Goal: Information Seeking & Learning: Find specific fact

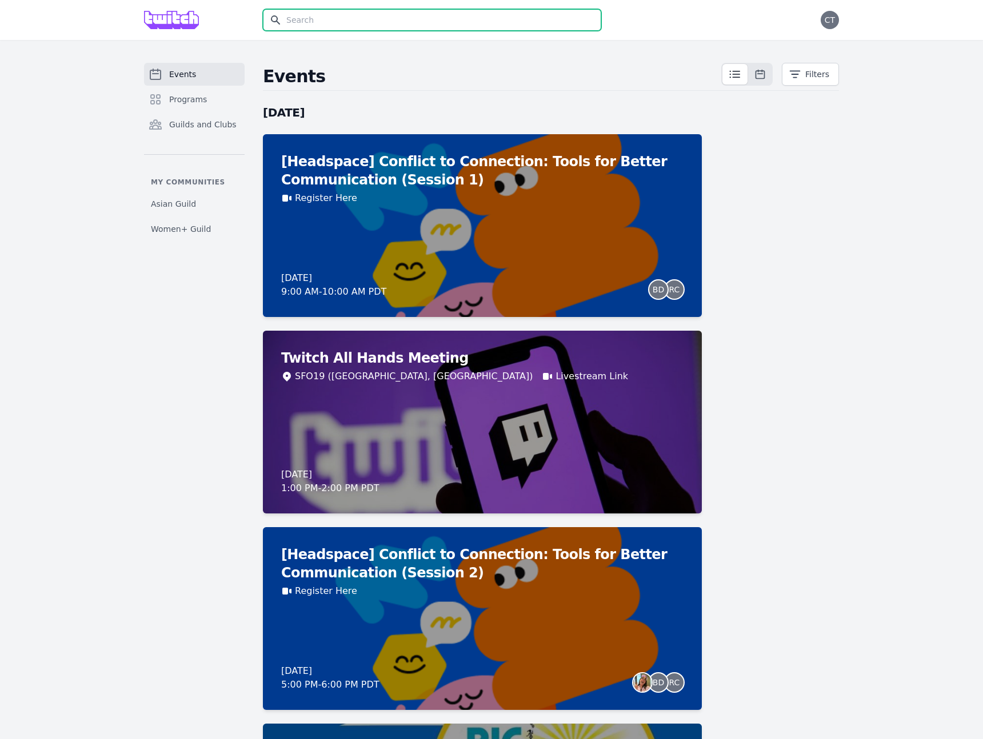
click at [528, 20] on input "text" at bounding box center [432, 20] width 338 height 22
type input "cofee"
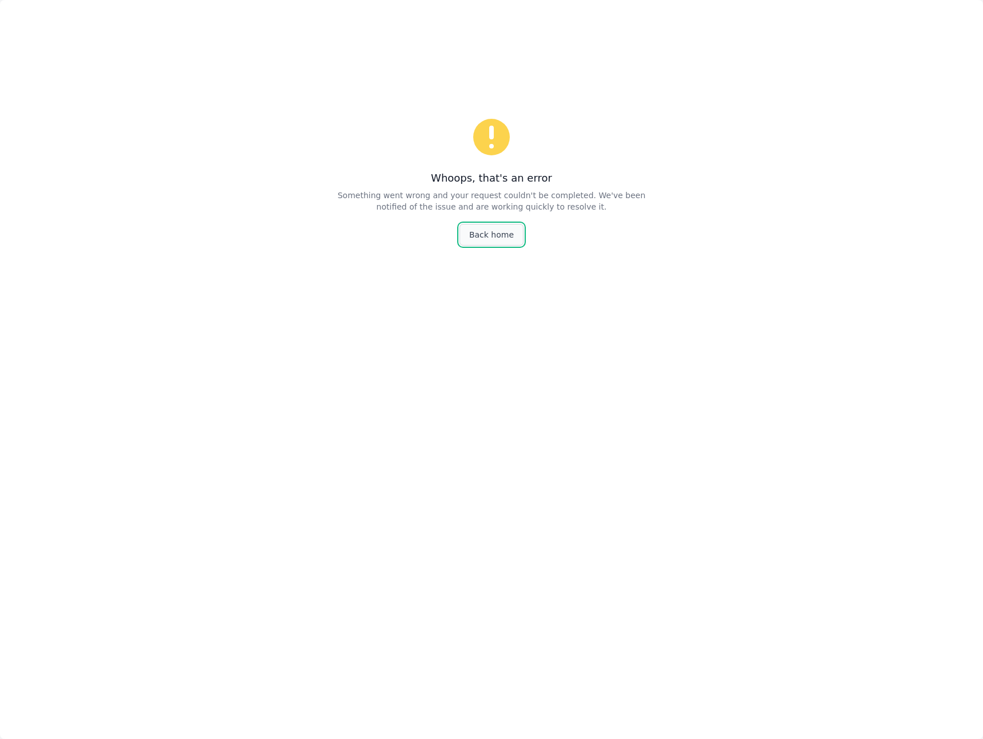
click at [499, 231] on link "Back home" at bounding box center [491, 235] width 64 height 22
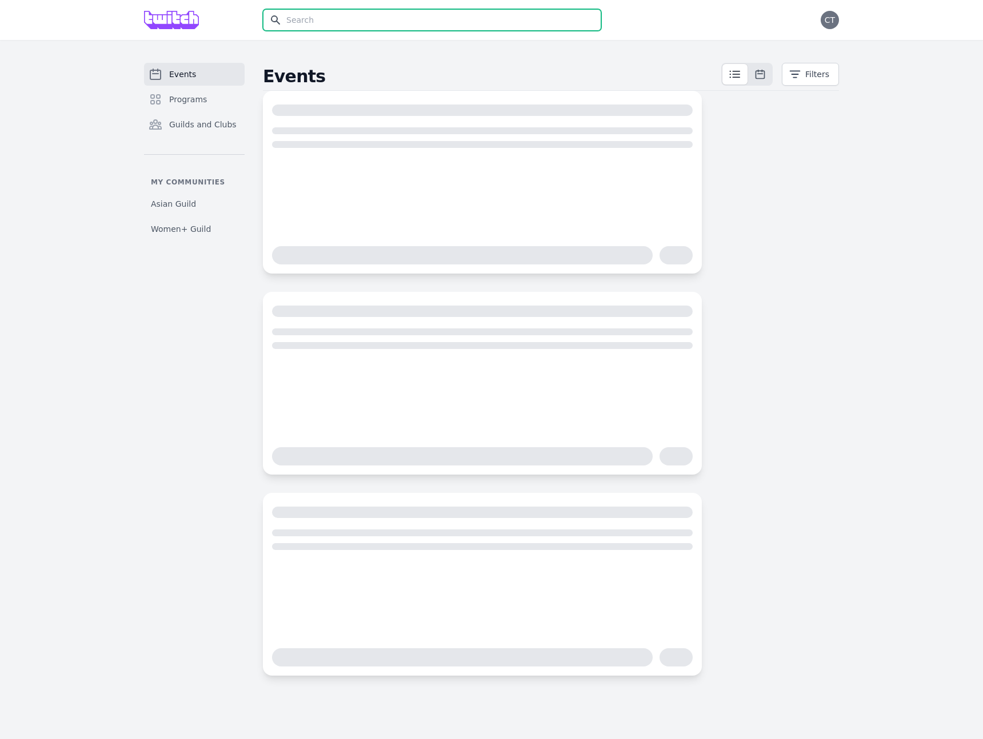
click at [309, 15] on input "text" at bounding box center [432, 20] width 338 height 22
type input "coffee"
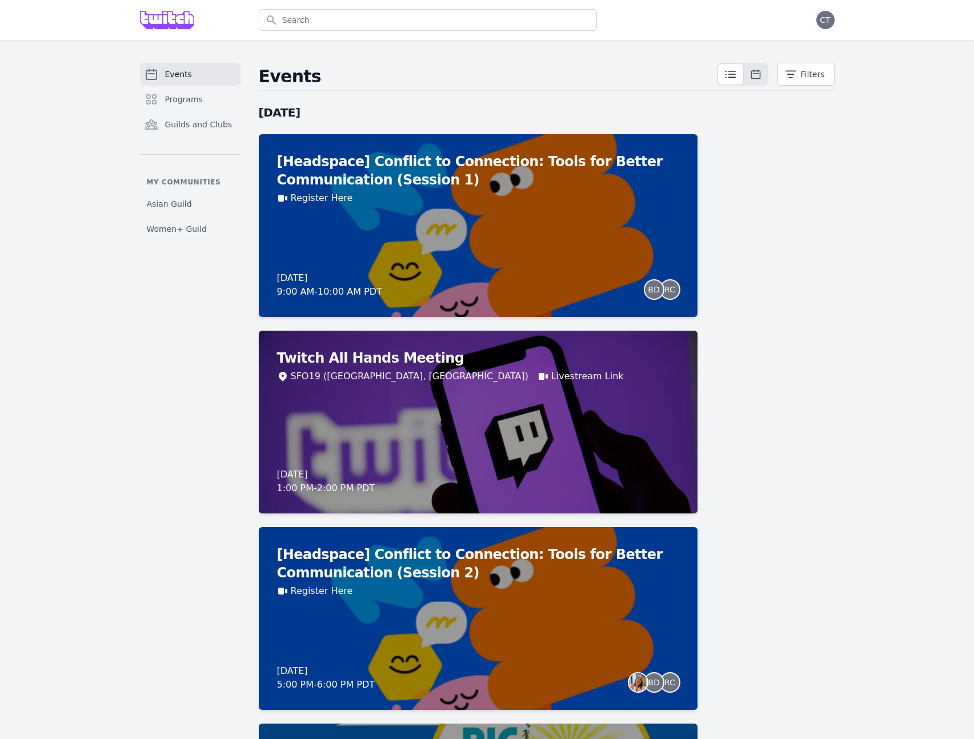
click at [425, 69] on h2 "Events" at bounding box center [488, 76] width 458 height 21
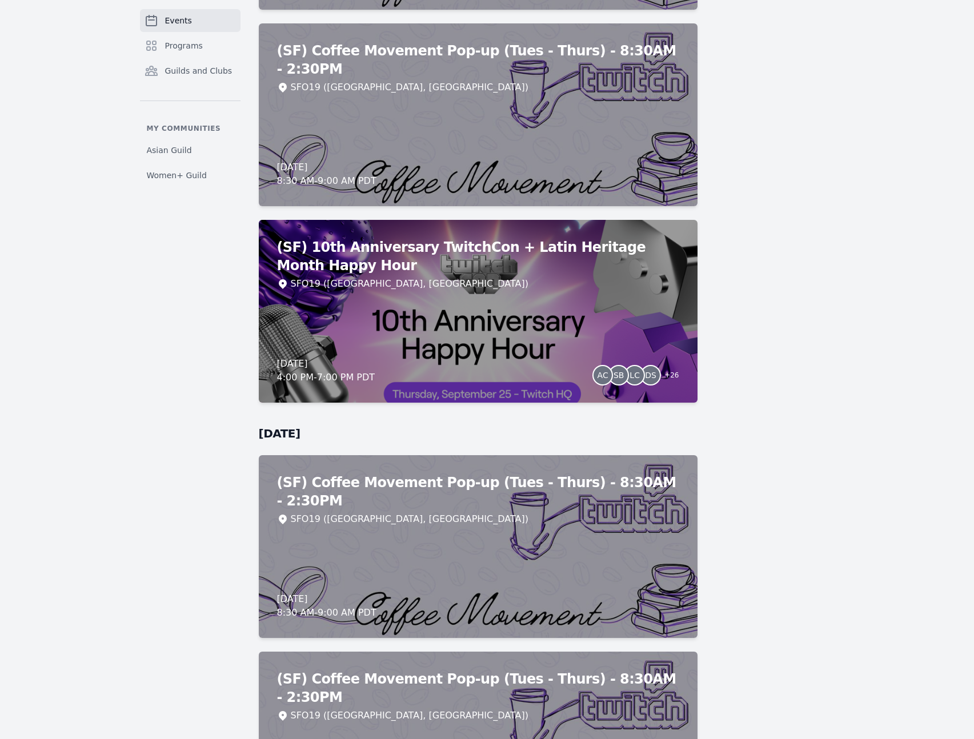
scroll to position [4911, 0]
